Goal: Task Accomplishment & Management: Use online tool/utility

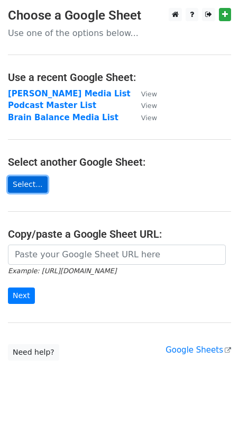
click at [17, 181] on link "Select..." at bounding box center [28, 184] width 40 height 16
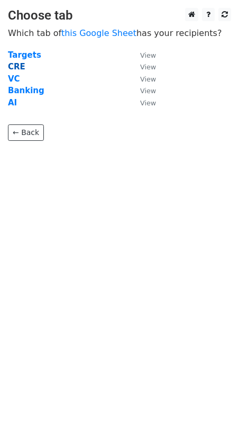
click at [17, 66] on strong "CRE" at bounding box center [16, 67] width 17 height 10
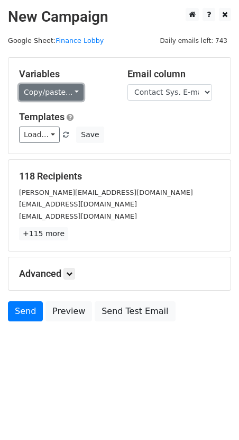
click at [53, 97] on link "Copy/paste..." at bounding box center [51, 92] width 65 height 16
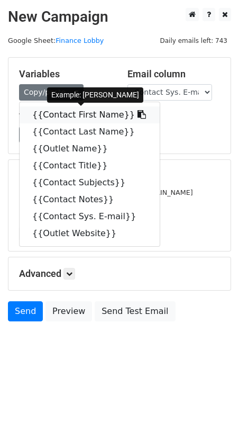
click at [61, 117] on link "{{Contact First Name}}" at bounding box center [90, 114] width 140 height 17
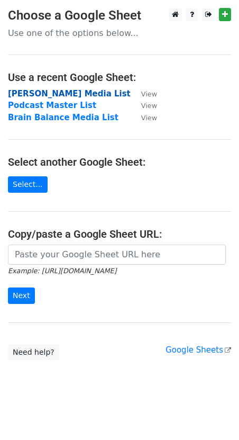
click at [43, 92] on strong "Shapiro Media List" at bounding box center [69, 94] width 123 height 10
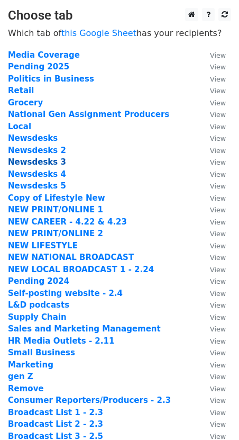
click at [33, 161] on strong "Newsdesks 3" at bounding box center [37, 162] width 58 height 10
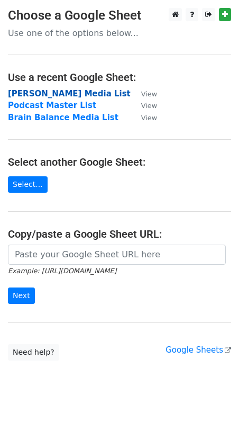
click at [44, 96] on strong "Shapiro Media List" at bounding box center [69, 94] width 123 height 10
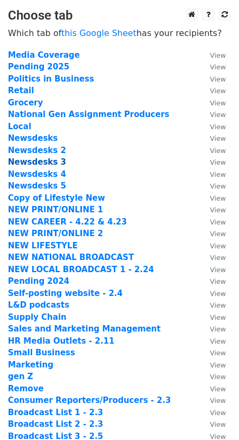
click at [39, 162] on strong "Newsdesks 3" at bounding box center [37, 162] width 58 height 10
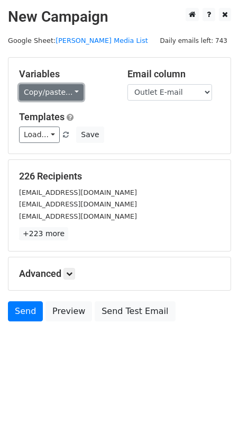
click at [51, 97] on link "Copy/paste..." at bounding box center [51, 92] width 65 height 16
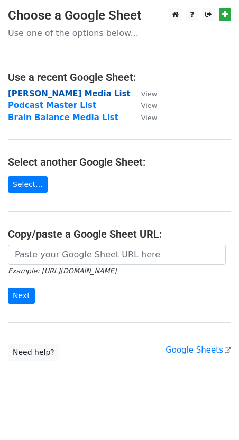
click at [52, 94] on strong "Shapiro Media List" at bounding box center [69, 94] width 123 height 10
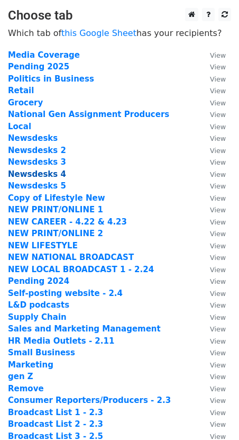
click at [38, 175] on strong "Newsdesks 4" at bounding box center [37, 174] width 58 height 10
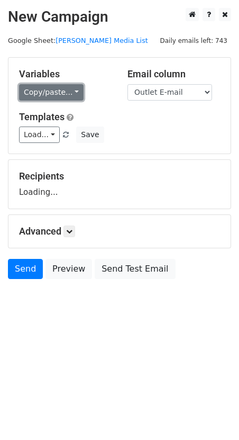
click at [34, 88] on link "Copy/paste..." at bounding box center [51, 92] width 65 height 16
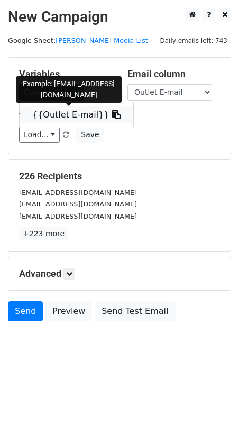
click at [42, 114] on link "{{Outlet E-mail}}" at bounding box center [77, 114] width 114 height 17
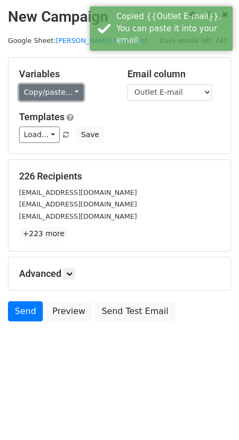
click at [41, 99] on link "Copy/paste..." at bounding box center [51, 92] width 65 height 16
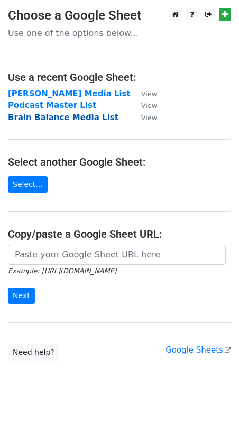
click at [55, 116] on strong "Brain Balance Media List" at bounding box center [63, 118] width 111 height 10
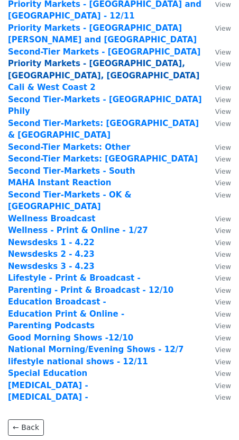
scroll to position [214, 0]
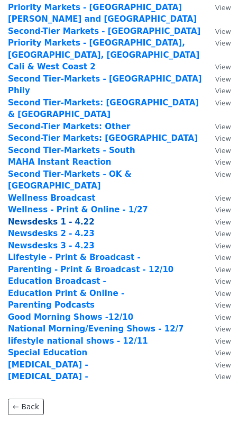
click at [37, 217] on strong "Newsdesks 1 - 4.22" at bounding box center [51, 222] width 87 height 10
